Goal: Transaction & Acquisition: Obtain resource

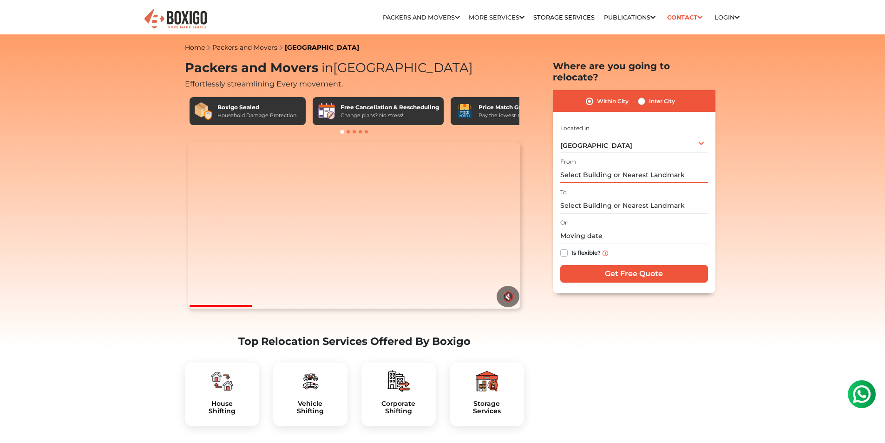
click at [576, 167] on input "text" at bounding box center [634, 175] width 148 height 16
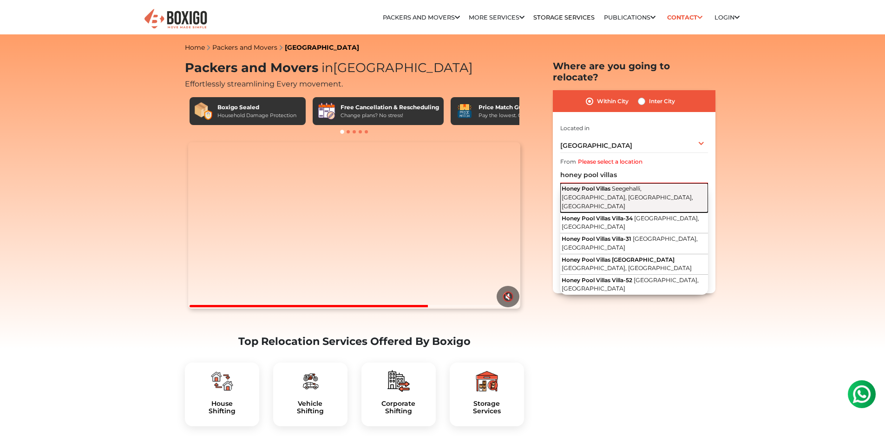
click at [607, 183] on button "Honey Pool Villas Seegehalli, [GEOGRAPHIC_DATA], [GEOGRAPHIC_DATA], [GEOGRAPHIC…" at bounding box center [634, 197] width 148 height 29
type input "Honey Pool Villas, Seegehalli, [GEOGRAPHIC_DATA], [GEOGRAPHIC_DATA], [GEOGRAPHI…"
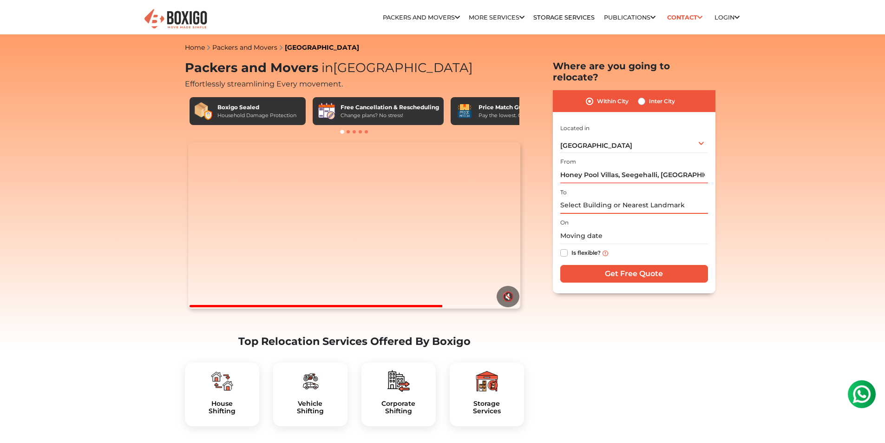
click at [584, 197] on input "text" at bounding box center [634, 205] width 148 height 16
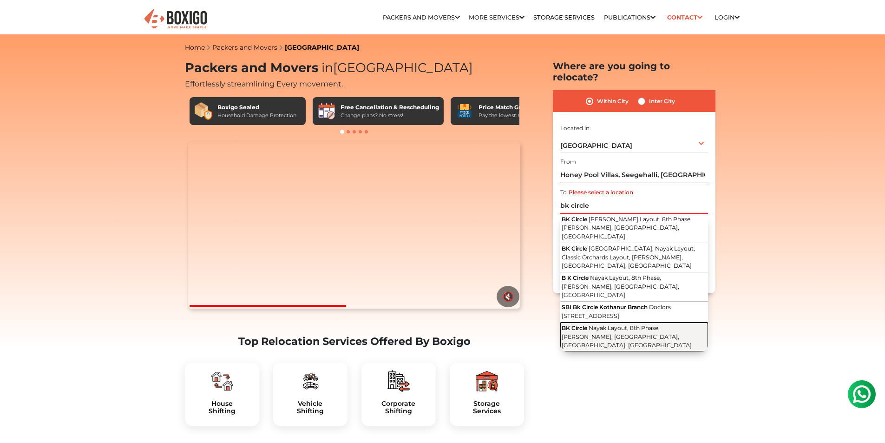
click at [621, 324] on span "Nayak Layout, 8th Phase, [PERSON_NAME], [GEOGRAPHIC_DATA], [GEOGRAPHIC_DATA], […" at bounding box center [627, 336] width 130 height 24
type input "[STREET_ADDRESS][PERSON_NAME]"
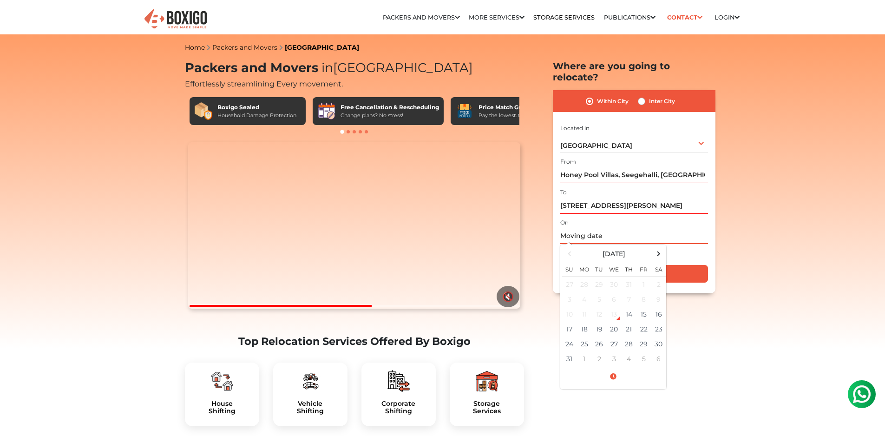
click at [577, 228] on input "text" at bounding box center [634, 236] width 148 height 16
click at [617, 307] on td "13" at bounding box center [614, 314] width 15 height 15
click at [626, 307] on td "14" at bounding box center [629, 314] width 15 height 15
type input "[DATE] 10:10 AM"
click at [695, 247] on div "Is flexible?" at bounding box center [634, 253] width 148 height 18
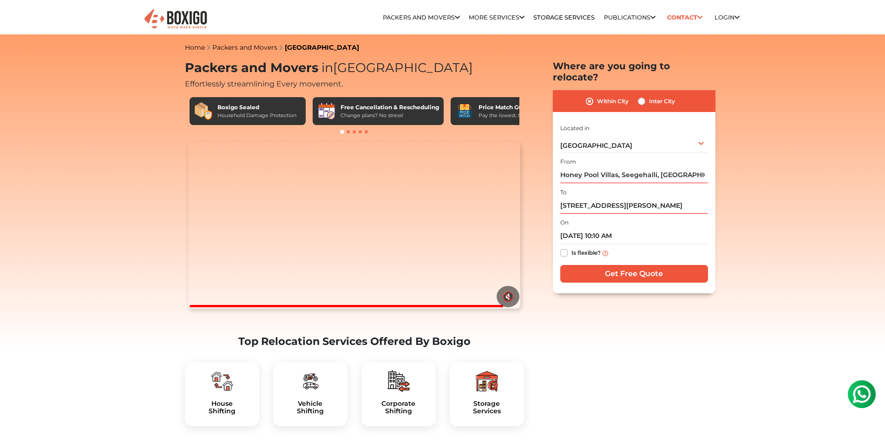
click at [571, 247] on label "Is flexible?" at bounding box center [585, 252] width 29 height 10
click at [565, 247] on input "Is flexible?" at bounding box center [563, 251] width 7 height 9
checkbox input "true"
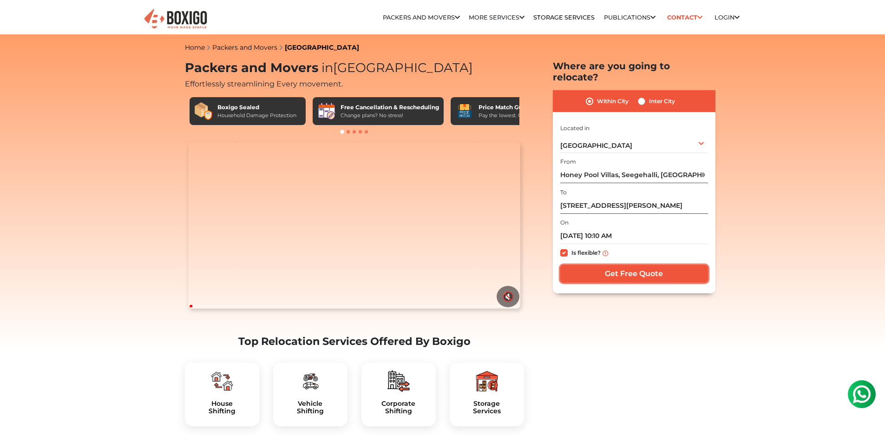
click at [642, 265] on input "Get Free Quote" at bounding box center [634, 274] width 148 height 18
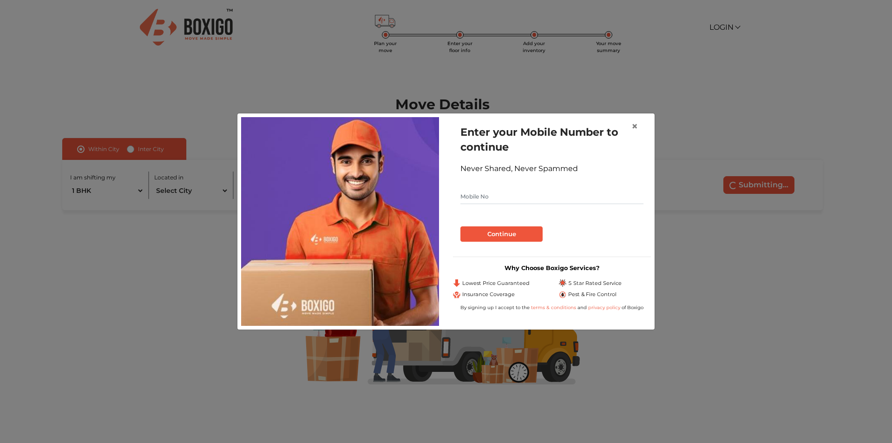
click at [486, 198] on input "text" at bounding box center [551, 196] width 183 height 15
type input "9986927677"
click at [490, 232] on button "Continue" at bounding box center [501, 234] width 82 height 16
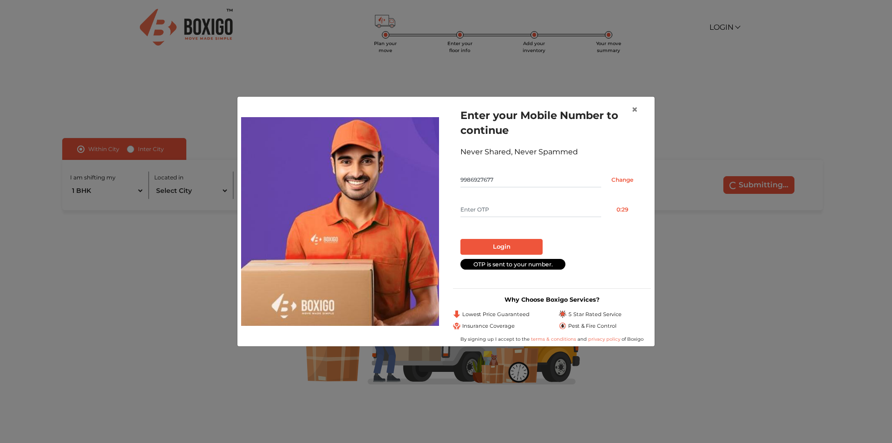
click at [491, 211] on input "text" at bounding box center [530, 209] width 141 height 15
click at [483, 211] on input "text" at bounding box center [530, 209] width 141 height 15
type input "7703"
click at [492, 243] on button "Login" at bounding box center [501, 247] width 82 height 16
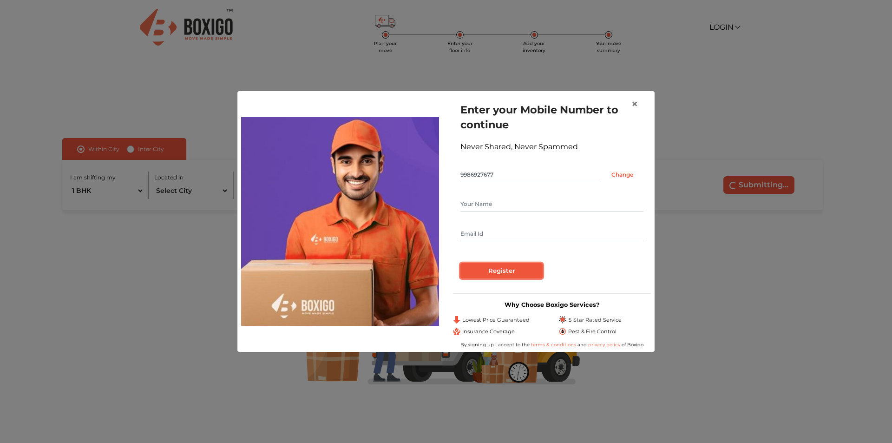
click at [521, 268] on input "Register" at bounding box center [501, 271] width 82 height 16
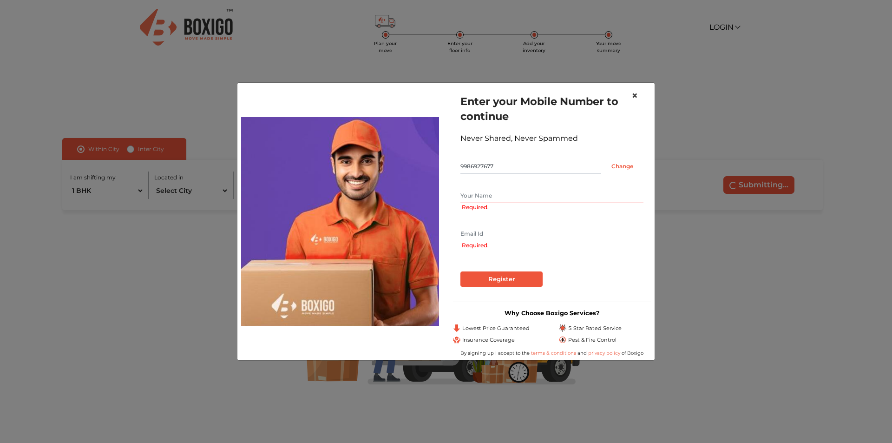
click at [637, 94] on span "×" at bounding box center [634, 95] width 7 height 13
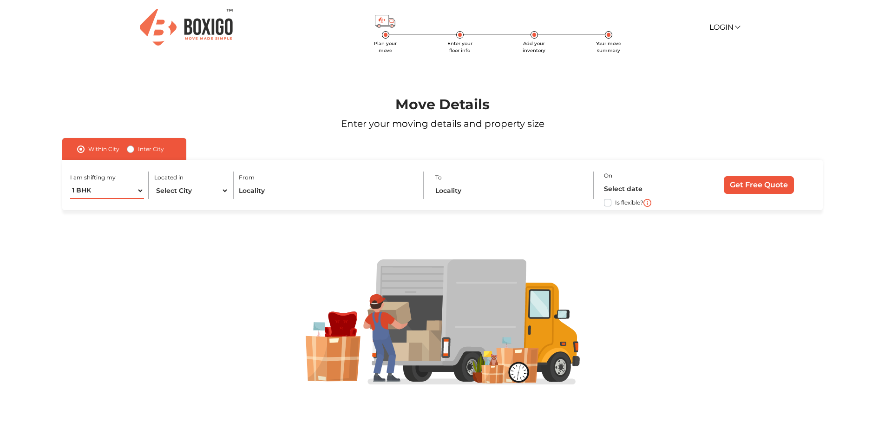
click at [109, 191] on select "1 BHK 2 BHK 3 BHK 3 + BHK FEW ITEMS" at bounding box center [107, 191] width 74 height 16
select select "FEW ITEMS"
click at [70, 183] on select "1 BHK 2 BHK 3 BHK 3 + BHK FEW ITEMS" at bounding box center [107, 191] width 74 height 16
click at [188, 190] on select "Select City Bangalore Bengaluru Bhopal Bhubaneswar Chennai Coimbatore Cuttack D…" at bounding box center [191, 191] width 74 height 16
select select "[GEOGRAPHIC_DATA]"
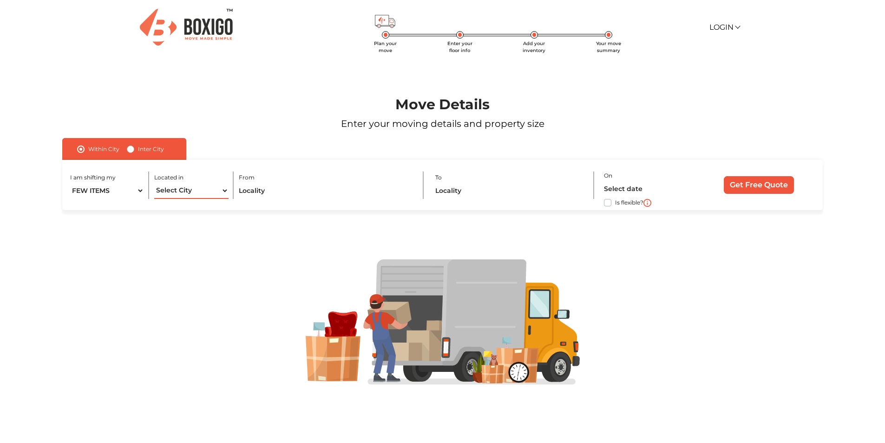
click at [154, 183] on select "Select City Bangalore Bengaluru Bhopal Bhubaneswar Chennai Coimbatore Cuttack D…" at bounding box center [191, 191] width 74 height 16
click at [270, 192] on input "text" at bounding box center [326, 191] width 174 height 16
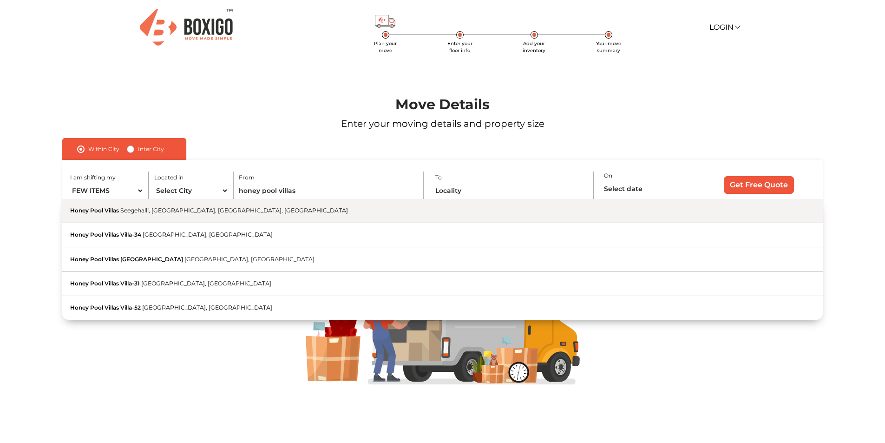
click at [240, 213] on span "Seegehalli, [GEOGRAPHIC_DATA], [GEOGRAPHIC_DATA], [GEOGRAPHIC_DATA]" at bounding box center [234, 210] width 228 height 7
type input "Honey Pool Villas, Seegehalli, [GEOGRAPHIC_DATA], [GEOGRAPHIC_DATA], [GEOGRAPHI…"
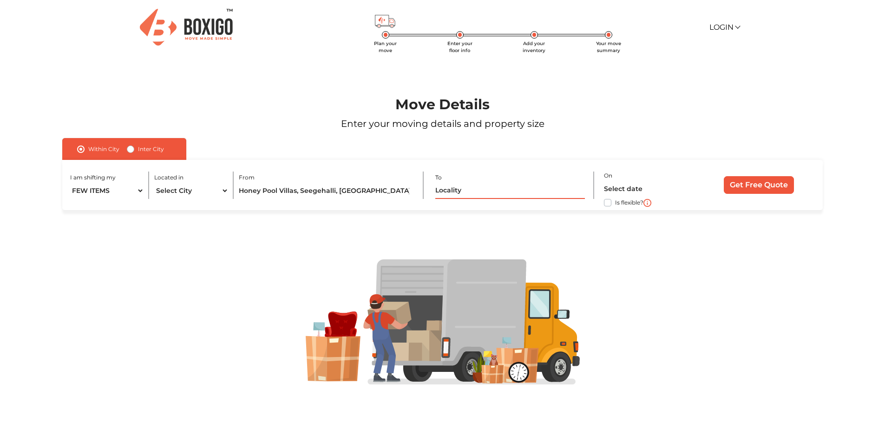
click at [505, 192] on input "text" at bounding box center [509, 191] width 149 height 16
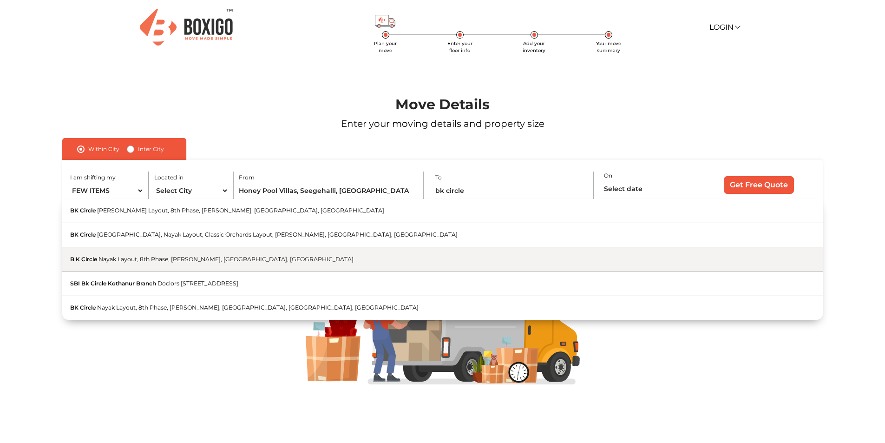
click at [269, 259] on button "B K Circle Nayak Layout, 8th Phase, J. P. Nagar, Bengaluru, Karnataka" at bounding box center [442, 259] width 760 height 24
type input "B K Circle, Nayak Layout, 8th Phase, J. P. Nagar, Bengaluru, Karnataka"
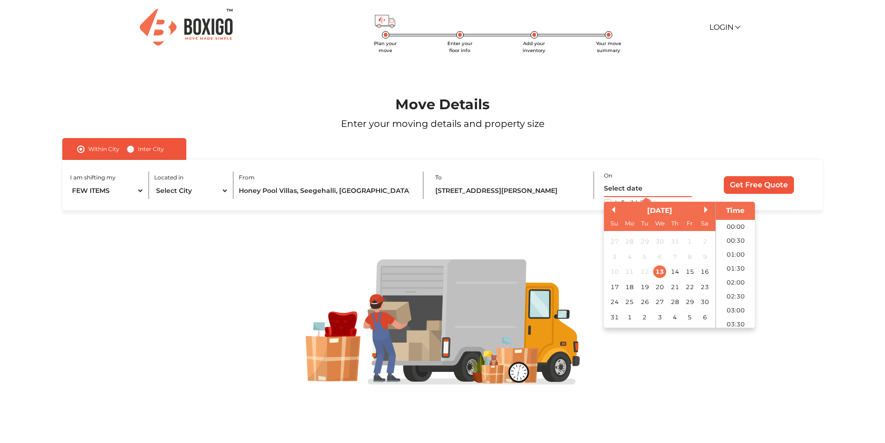
click at [615, 188] on input "text" at bounding box center [648, 189] width 88 height 16
click at [658, 272] on div "13" at bounding box center [660, 271] width 13 height 13
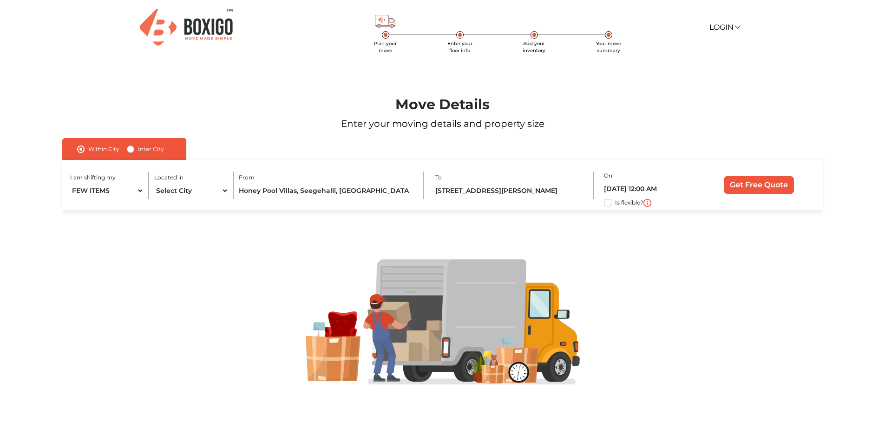
click at [834, 302] on div at bounding box center [442, 321] width 814 height 125
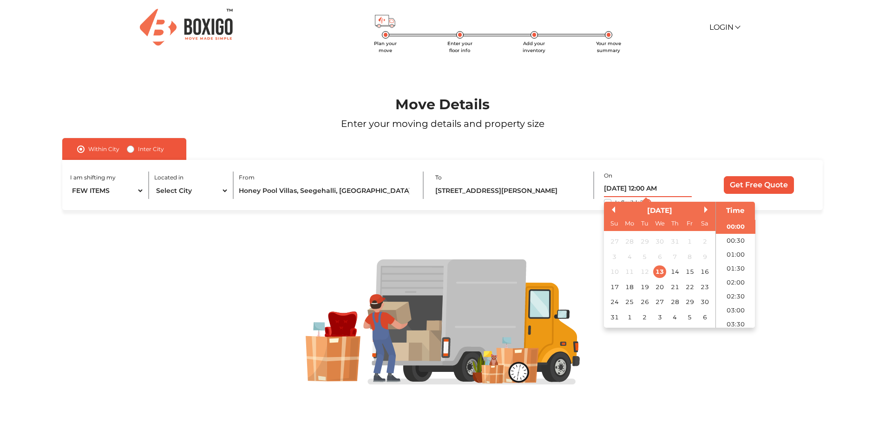
click at [668, 186] on input "13/08/2025 12:00 AM" at bounding box center [648, 189] width 88 height 16
click at [739, 263] on li "13:00" at bounding box center [735, 264] width 39 height 14
type input "13/08/2025 1:00 PM"
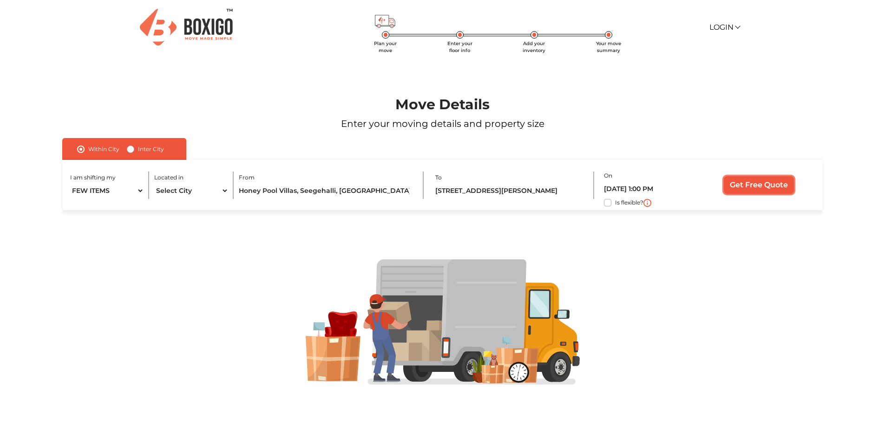
click at [757, 186] on input "Get Free Quote" at bounding box center [759, 185] width 70 height 18
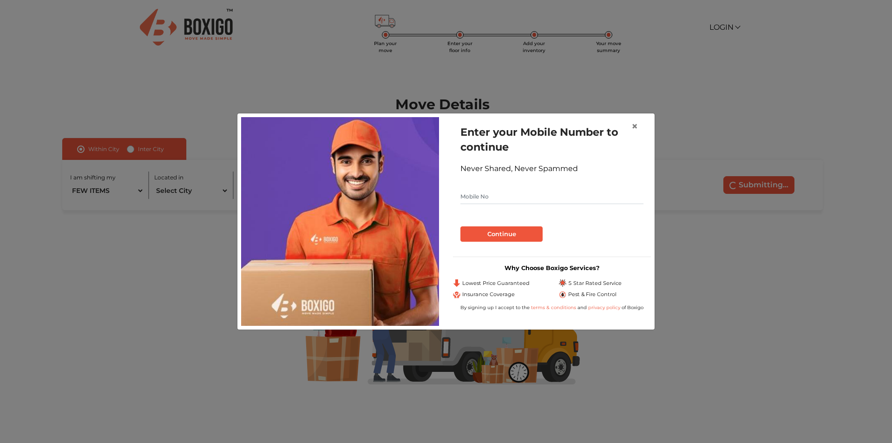
click at [489, 197] on input "text" at bounding box center [551, 196] width 183 height 15
type input "9986927677"
click at [512, 237] on button "Continue" at bounding box center [501, 234] width 82 height 16
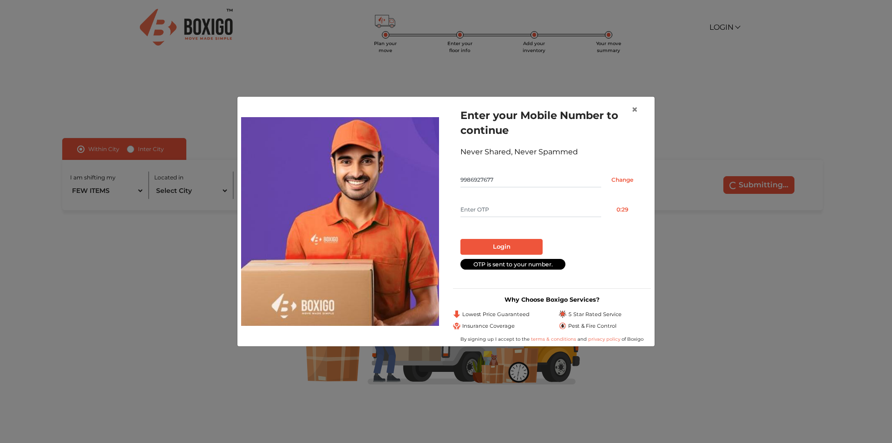
click at [486, 210] on input "text" at bounding box center [530, 209] width 141 height 15
click at [481, 210] on input "text" at bounding box center [530, 209] width 141 height 15
type input "4238"
click at [492, 243] on button "Login" at bounding box center [501, 247] width 82 height 16
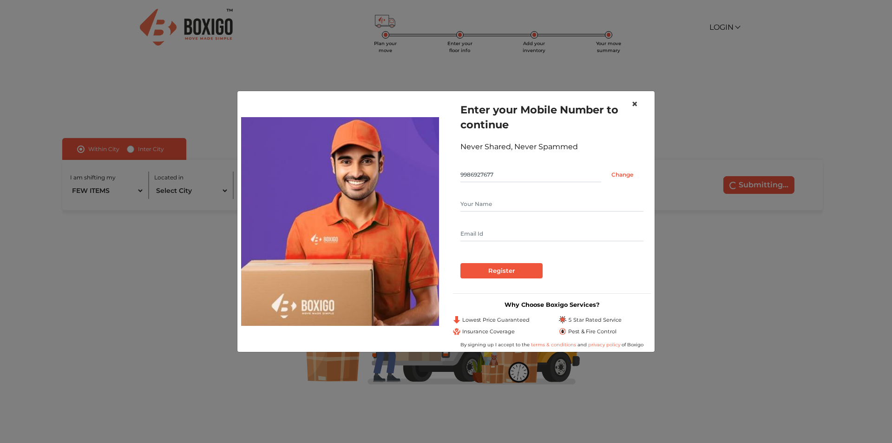
click at [635, 105] on span "×" at bounding box center [634, 103] width 7 height 13
